Goal: Find specific page/section: Find specific page/section

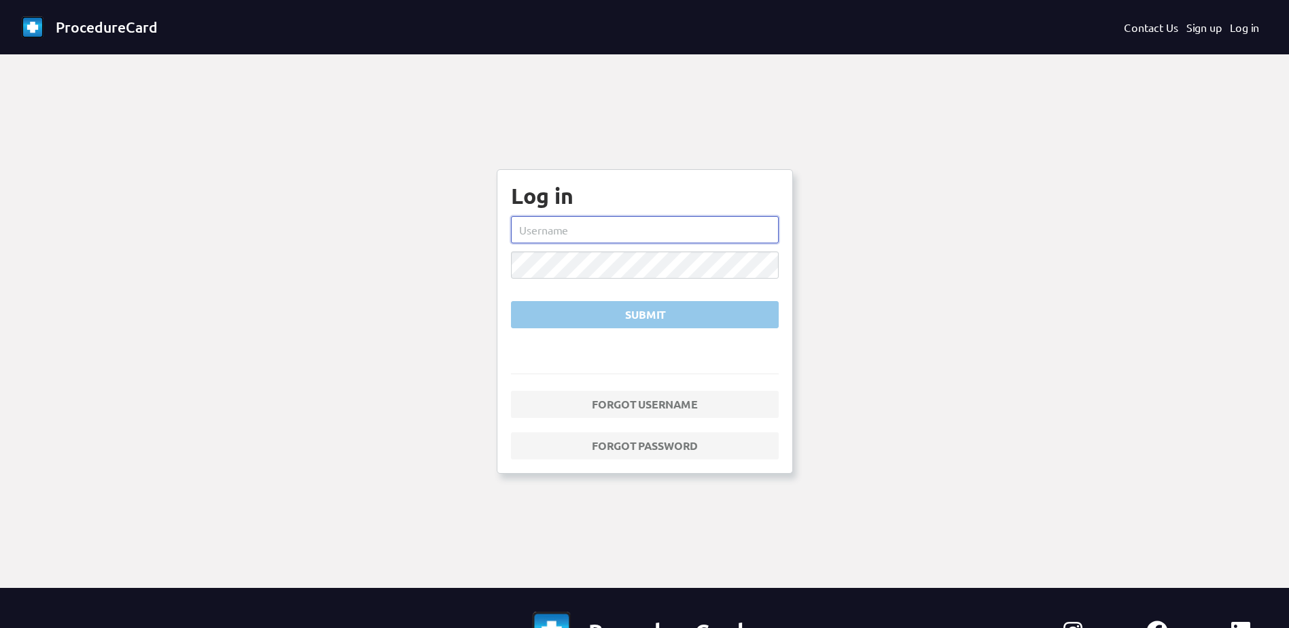
click at [606, 223] on input "text" at bounding box center [645, 229] width 268 height 27
type input "or-staff"
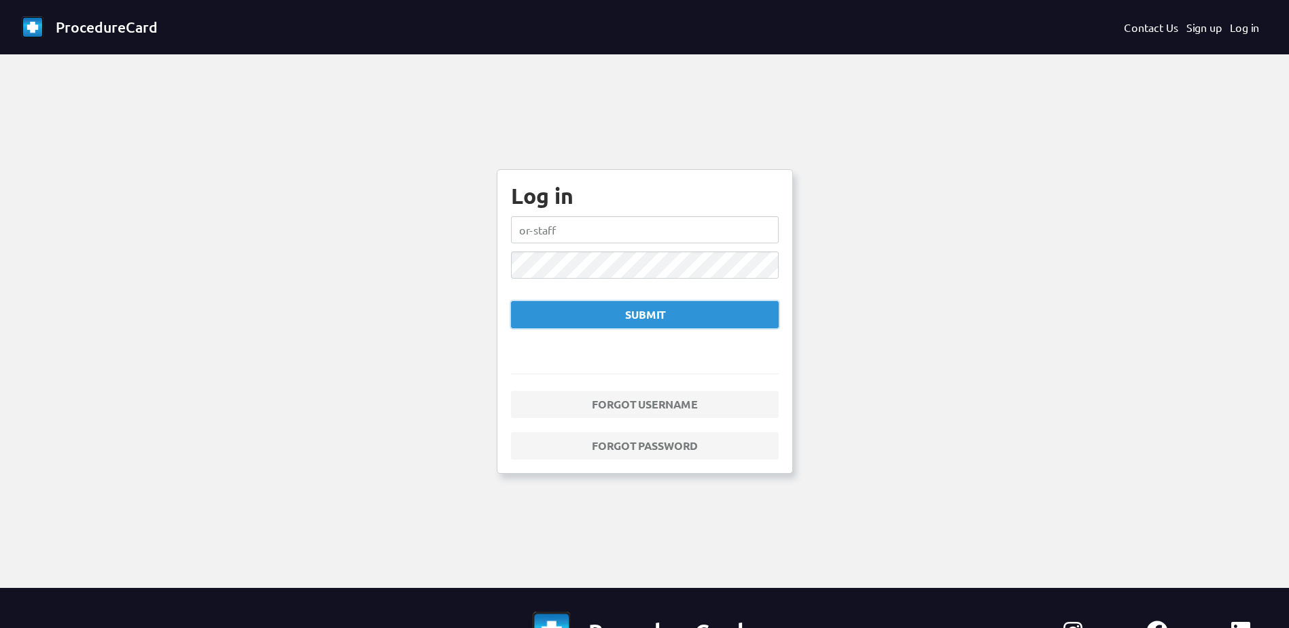
click at [732, 313] on div "Submit" at bounding box center [645, 314] width 245 height 16
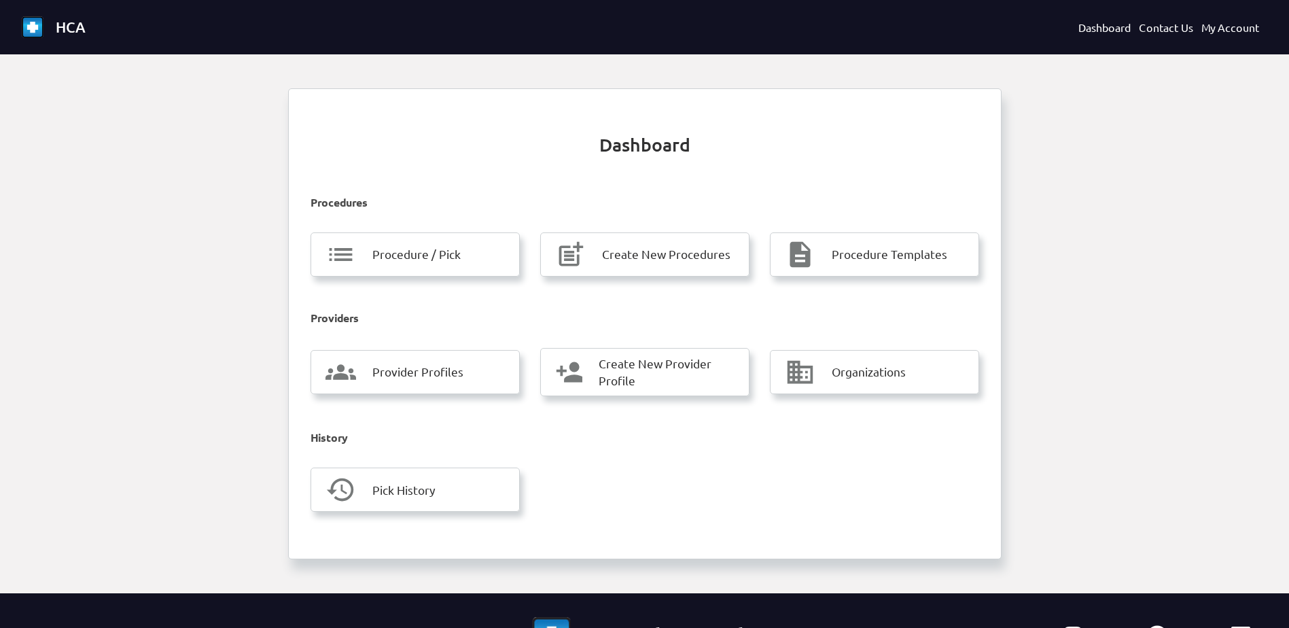
drag, startPoint x: 448, startPoint y: 248, endPoint x: 429, endPoint y: 279, distance: 35.7
click at [448, 249] on span "Procedure / Pick" at bounding box center [416, 254] width 88 height 18
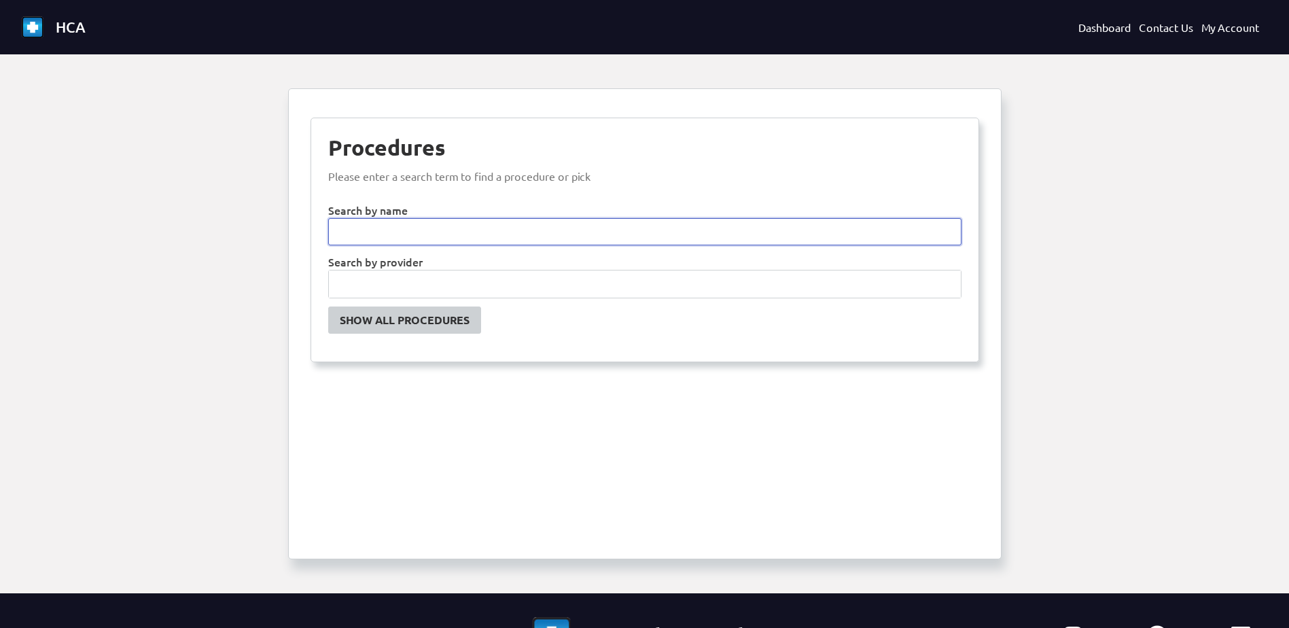
click at [422, 230] on input "text" at bounding box center [644, 231] width 633 height 27
type input "sch"
